Goal: Transaction & Acquisition: Purchase product/service

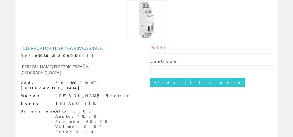
scroll to position [67, 0]
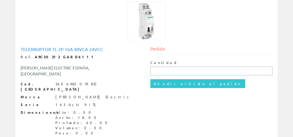
click at [202, 71] on input "text" at bounding box center [211, 70] width 122 height 9
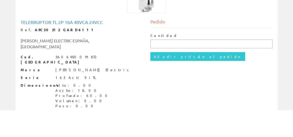
scroll to position [65, 0]
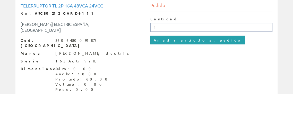
type input "1"
click at [183, 83] on input "Añadir artículo al pedido" at bounding box center [197, 83] width 95 height 9
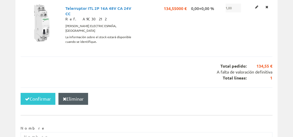
scroll to position [102, 0]
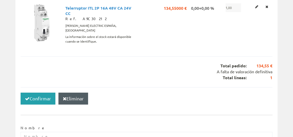
click at [37, 92] on button "Confirmar" at bounding box center [38, 98] width 35 height 12
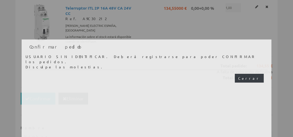
click at [258, 74] on button "Cerrar" at bounding box center [248, 78] width 29 height 9
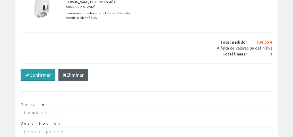
scroll to position [135, 0]
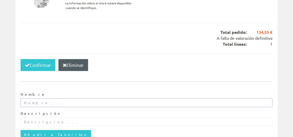
click at [241, 98] on input "text" at bounding box center [146, 102] width 251 height 9
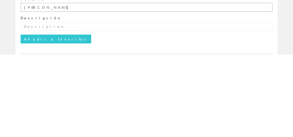
scroll to position [153, 0]
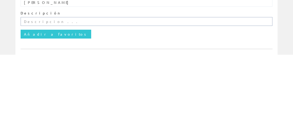
click at [32, 99] on input "text" at bounding box center [146, 103] width 251 height 9
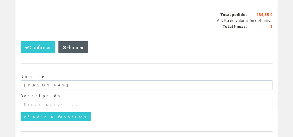
click at [230, 80] on input "[PERSON_NAME]" at bounding box center [146, 84] width 251 height 9
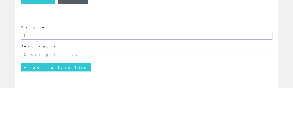
type input "L"
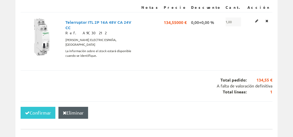
scroll to position [95, 0]
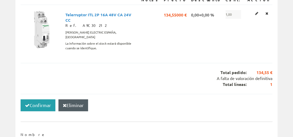
click at [35, 99] on button "Confirmar" at bounding box center [38, 105] width 35 height 12
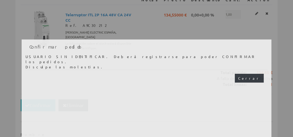
click at [255, 74] on button "Cerrar" at bounding box center [248, 78] width 29 height 9
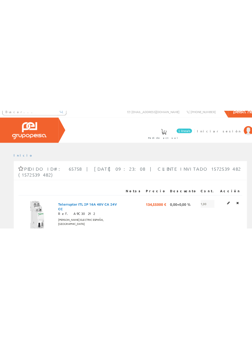
scroll to position [0, 0]
